Goal: Find specific page/section: Find specific page/section

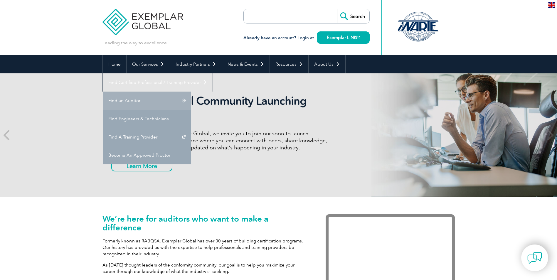
click at [191, 92] on link "Find an Auditor" at bounding box center [147, 101] width 88 height 18
